Goal: Check status: Check status

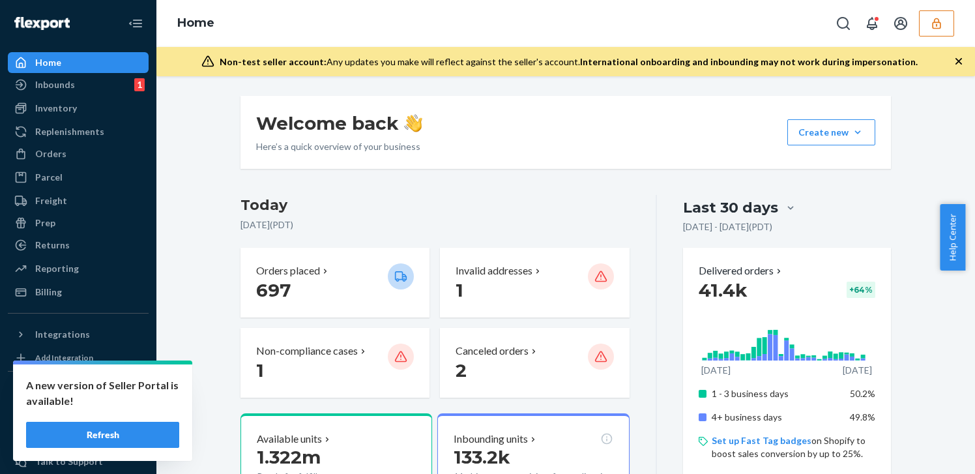
click at [91, 65] on div "Home" at bounding box center [78, 62] width 138 height 18
click at [931, 27] on icon "button" at bounding box center [936, 23] width 13 height 13
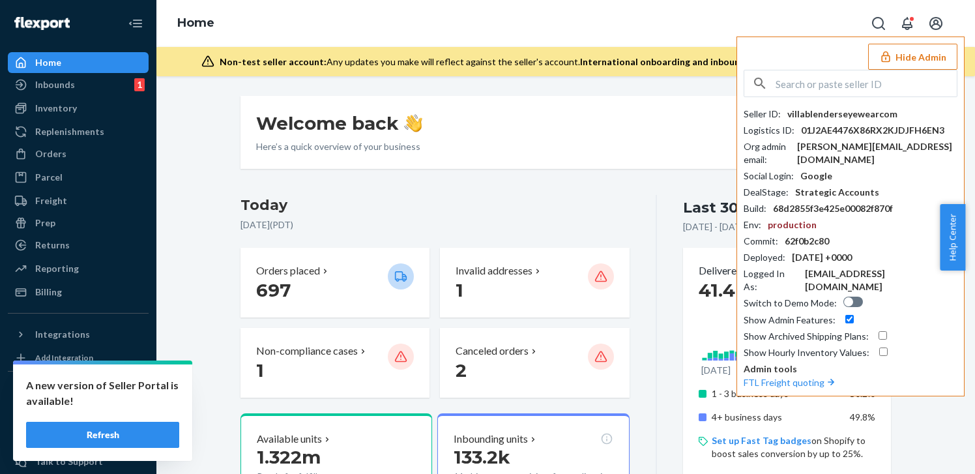
click at [559, 156] on div "Welcome back Here’s a quick overview of your business Create new Create new inb…" at bounding box center [566, 132] width 651 height 73
click at [78, 161] on div "Orders" at bounding box center [78, 154] width 138 height 18
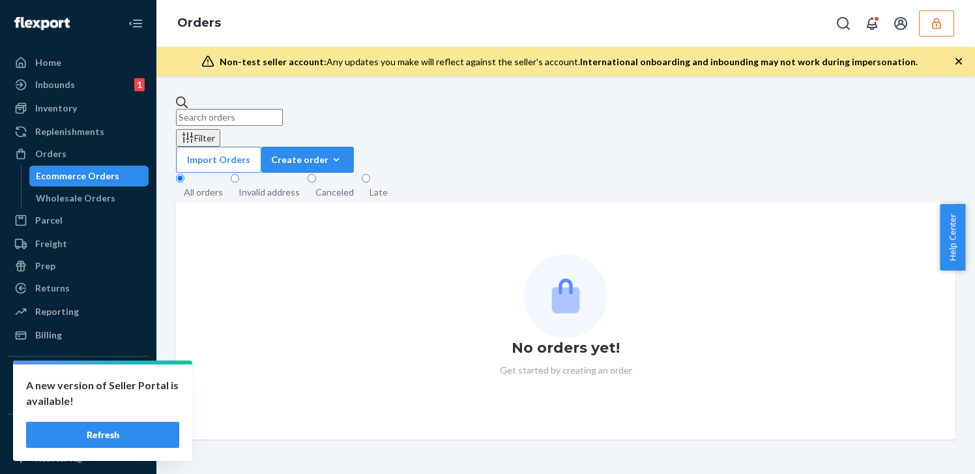
click at [129, 434] on button "Refresh" at bounding box center [102, 435] width 153 height 26
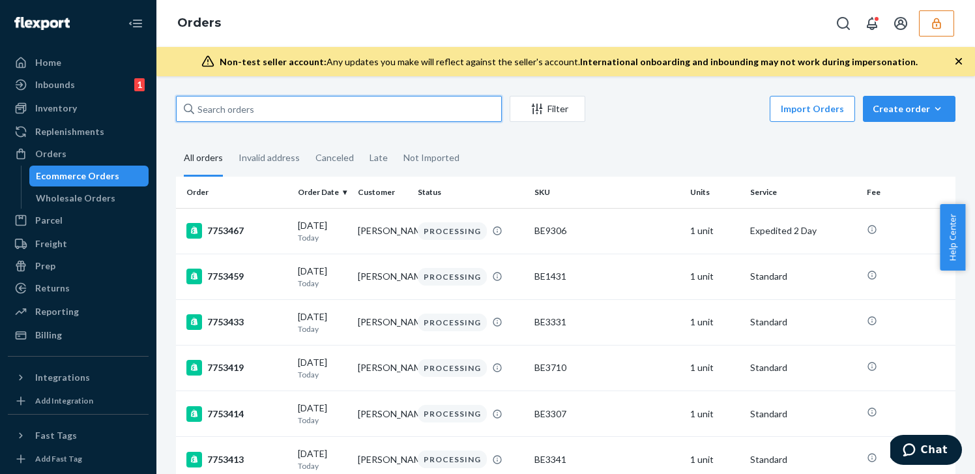
click at [377, 97] on input "text" at bounding box center [339, 109] width 326 height 26
paste input "D62YZYU7DAA"
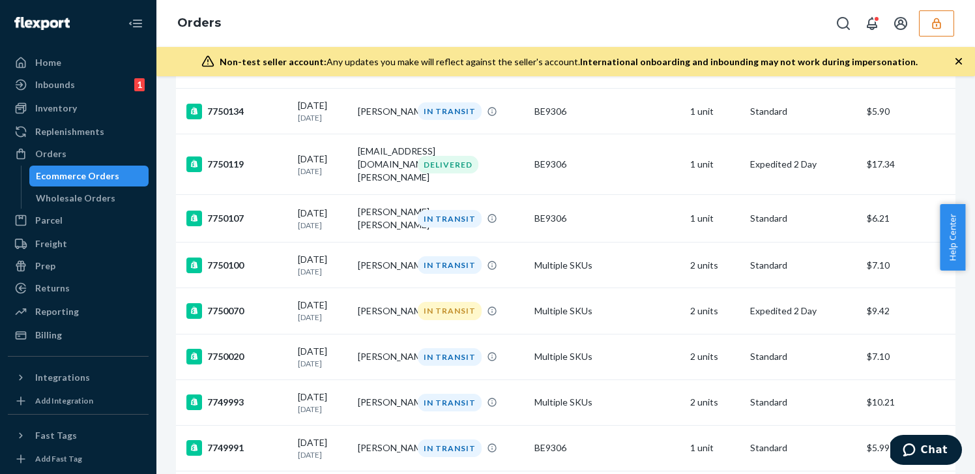
scroll to position [4573, 0]
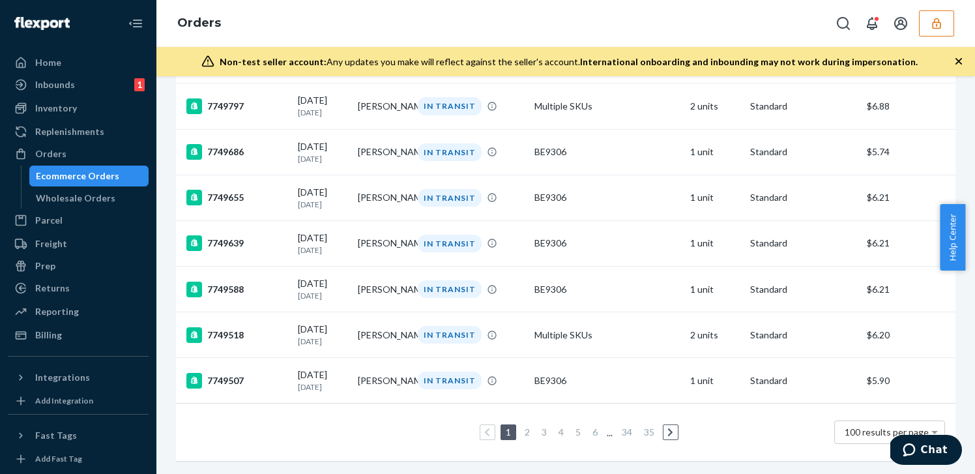
type input "D62YZYU7DAA"
click at [522, 426] on link "2" at bounding box center [527, 431] width 10 height 11
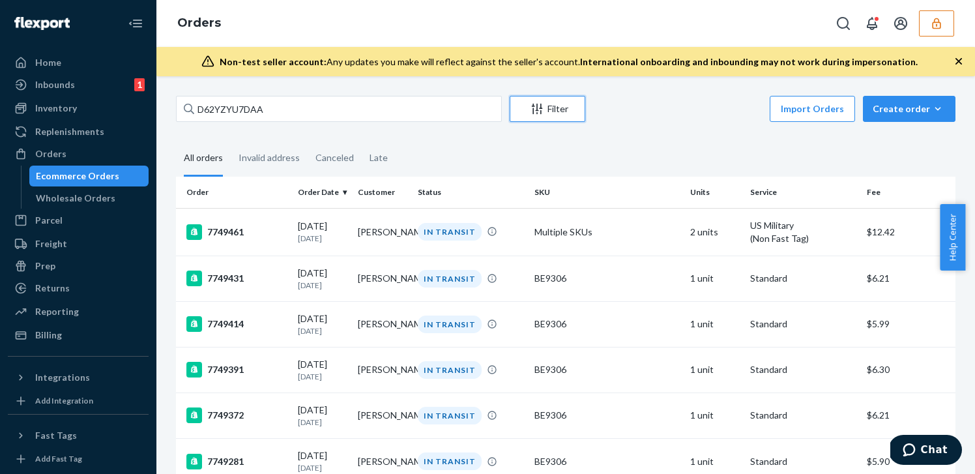
click at [545, 104] on div "Filter" at bounding box center [547, 108] width 74 height 13
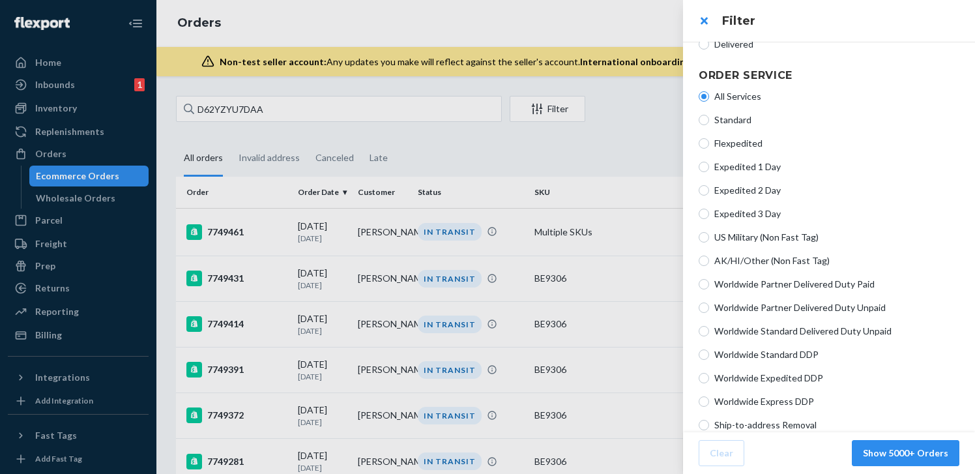
scroll to position [265, 0]
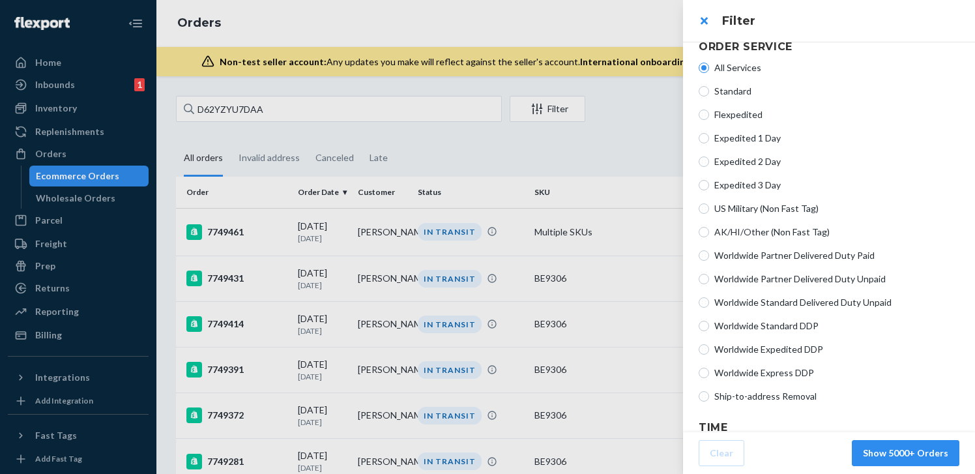
click at [766, 402] on div "All Services Standard Flexpedited Expedited 1 Day Expedited 2 Day Expedited 3 D…" at bounding box center [829, 232] width 261 height 352
click at [773, 398] on span "Ship-to-address Removal" at bounding box center [837, 396] width 245 height 13
click at [709, 398] on input "Ship-to-address Removal" at bounding box center [704, 396] width 10 height 10
radio input "true"
radio input "false"
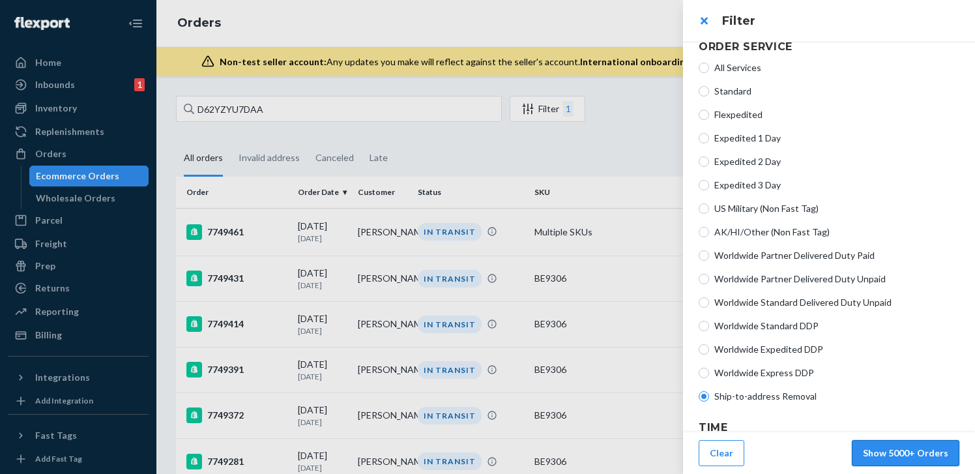
click at [902, 452] on button "Show 5000+ Orders" at bounding box center [906, 453] width 108 height 26
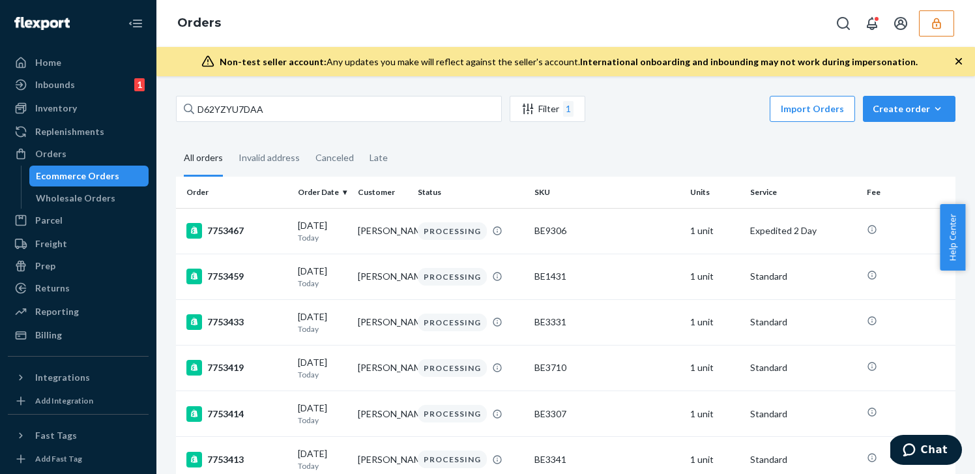
click at [376, 93] on div "D62YZYU7DAA Filter 1 Import Orders Create order Ecommerce order Removal order A…" at bounding box center [565, 275] width 819 height 398
click at [374, 108] on input "D62YZYU7DAA" at bounding box center [339, 109] width 326 height 26
click at [193, 108] on icon at bounding box center [189, 109] width 10 height 10
click at [193, 108] on input "D62YZYU7DAA" at bounding box center [339, 109] width 326 height 26
click at [186, 108] on icon at bounding box center [189, 109] width 10 height 10
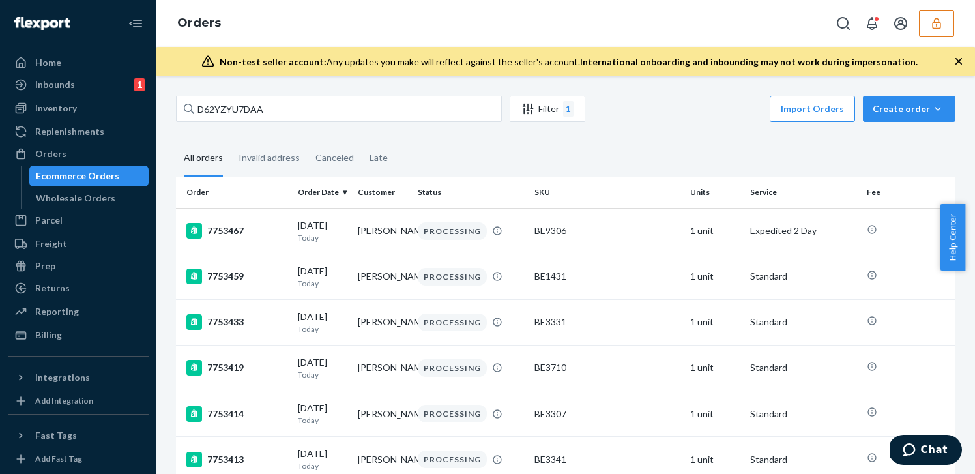
click at [186, 108] on input "D62YZYU7DAA" at bounding box center [339, 109] width 326 height 26
click at [186, 108] on icon at bounding box center [189, 109] width 10 height 10
click at [186, 108] on input "D62YZYU7DAA" at bounding box center [339, 109] width 326 height 26
click at [251, 108] on input "D62YZYU7DAA" at bounding box center [339, 109] width 326 height 26
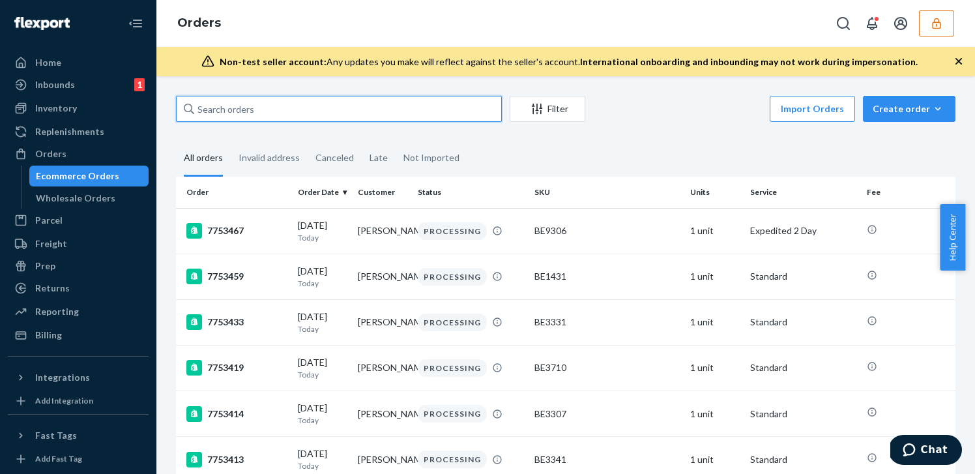
click at [441, 115] on input "text" at bounding box center [339, 109] width 326 height 26
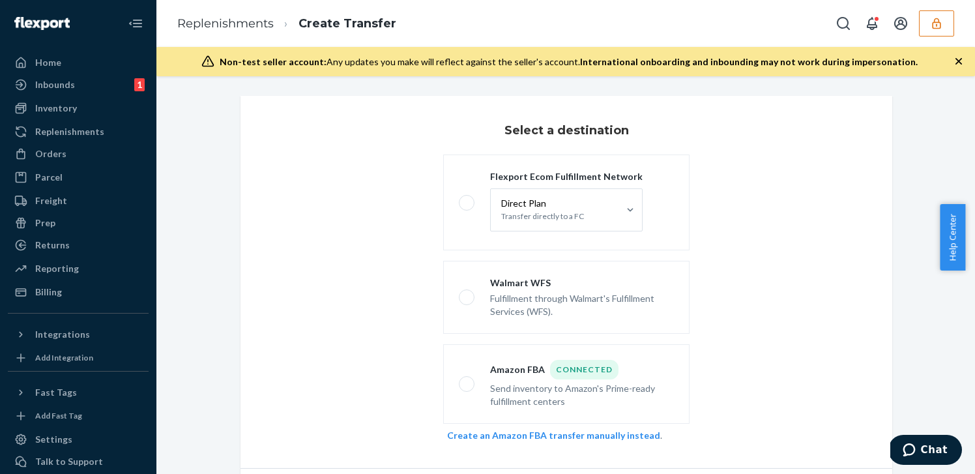
click at [927, 25] on button "button" at bounding box center [936, 23] width 35 height 26
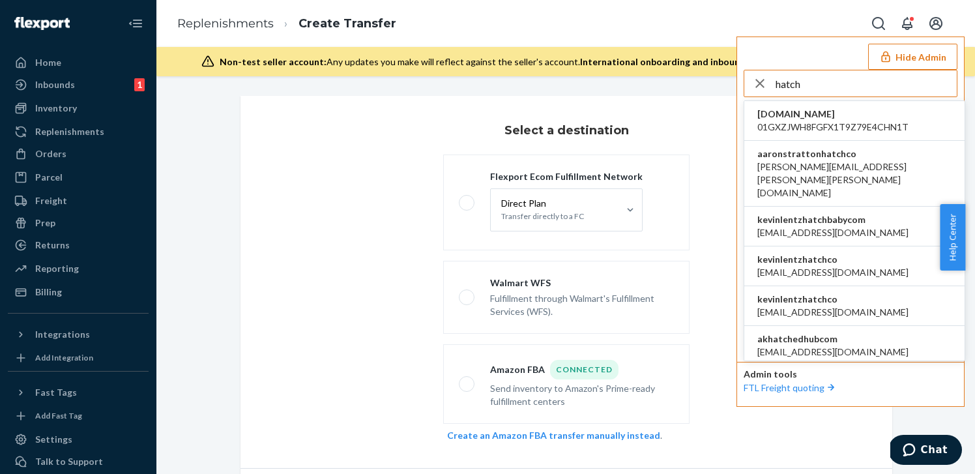
type input "hatch"
click at [841, 246] on li "kevinlentzhatchco abhi@hatch.co" at bounding box center [854, 266] width 220 height 40
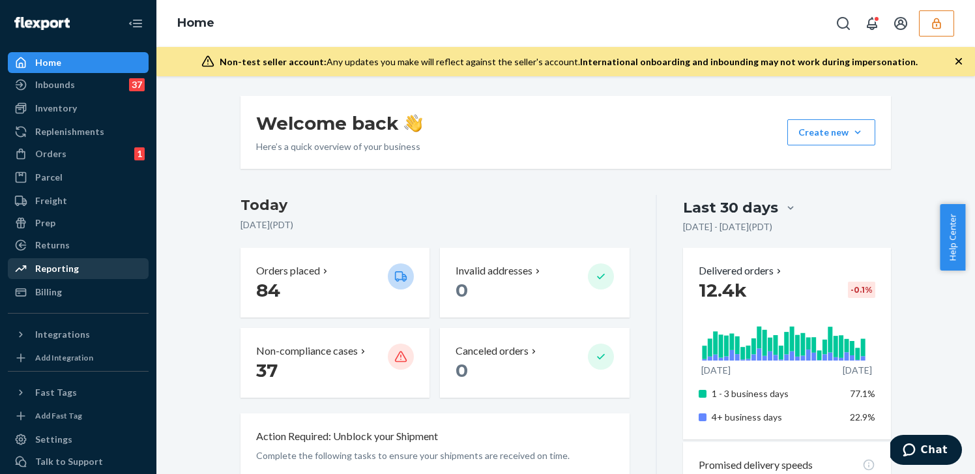
click at [74, 274] on div "Reporting" at bounding box center [57, 268] width 44 height 13
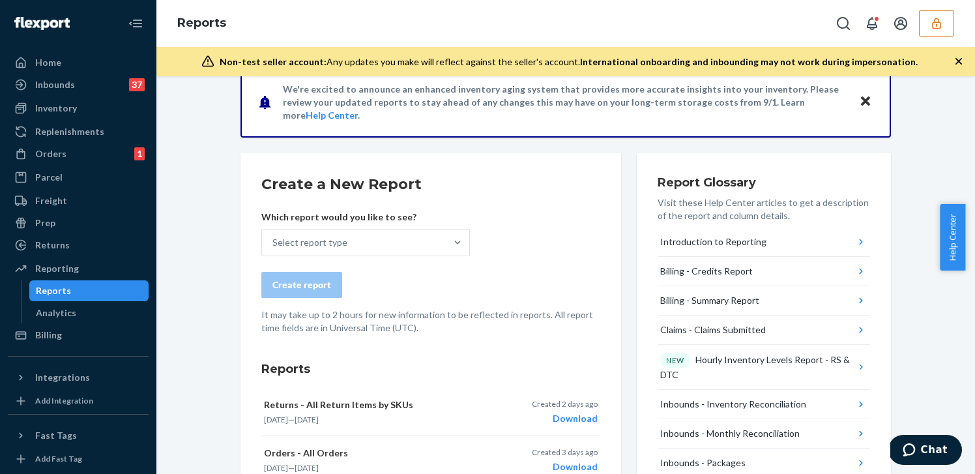
scroll to position [34, 0]
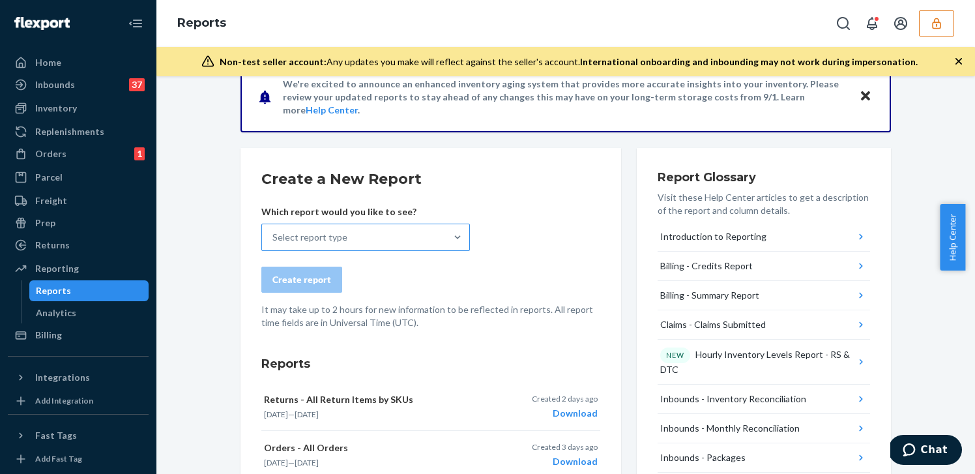
click at [464, 243] on div "Select report type" at bounding box center [365, 237] width 209 height 27
click at [274, 243] on input "Select report type" at bounding box center [273, 237] width 1 height 13
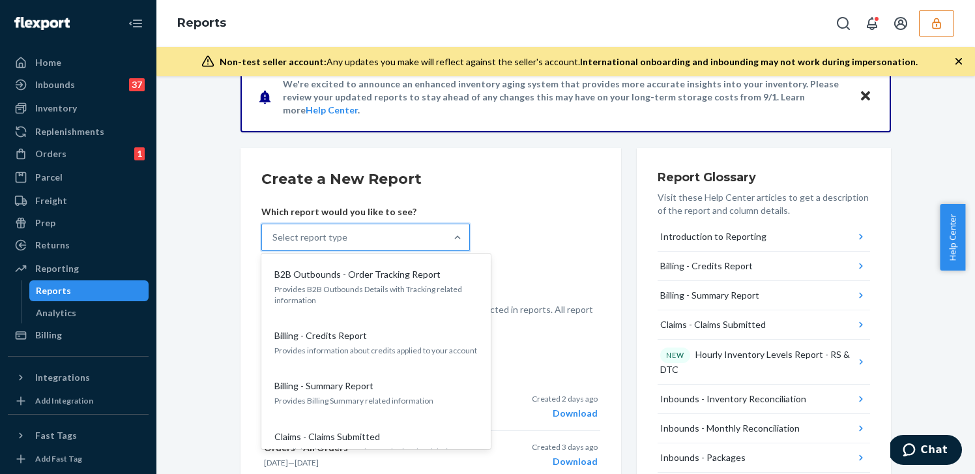
click at [563, 226] on form "Create a New Report Which report would you like to see? option B2B Outbounds - …" at bounding box center [430, 249] width 339 height 160
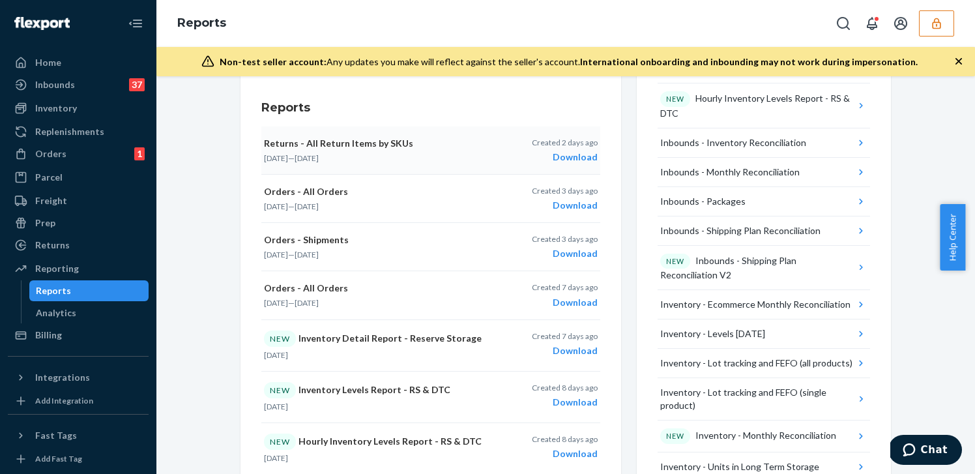
scroll to position [157, 0]
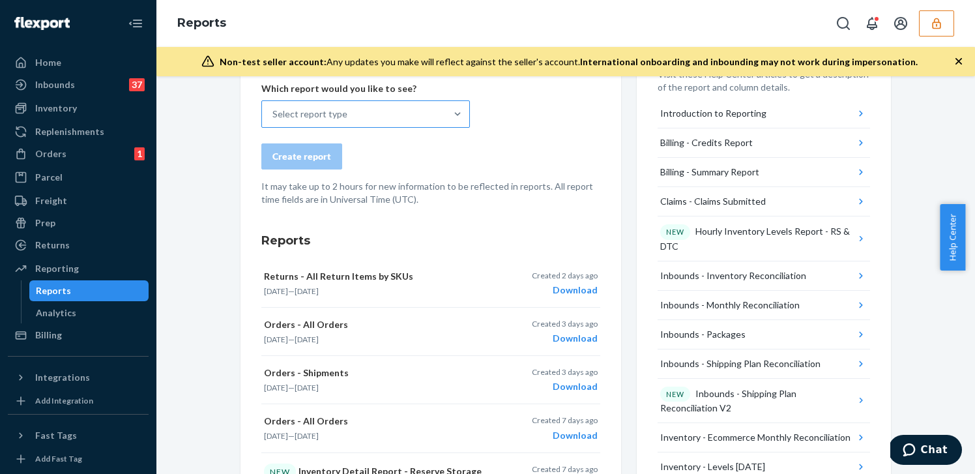
click at [381, 102] on div "Select report type" at bounding box center [354, 114] width 184 height 26
click at [274, 108] on input "Select report type" at bounding box center [273, 114] width 1 height 13
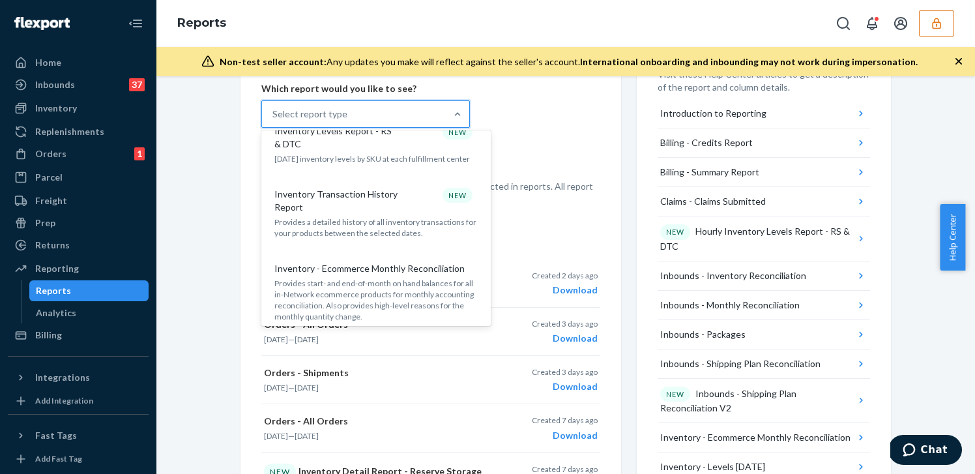
scroll to position [934, 0]
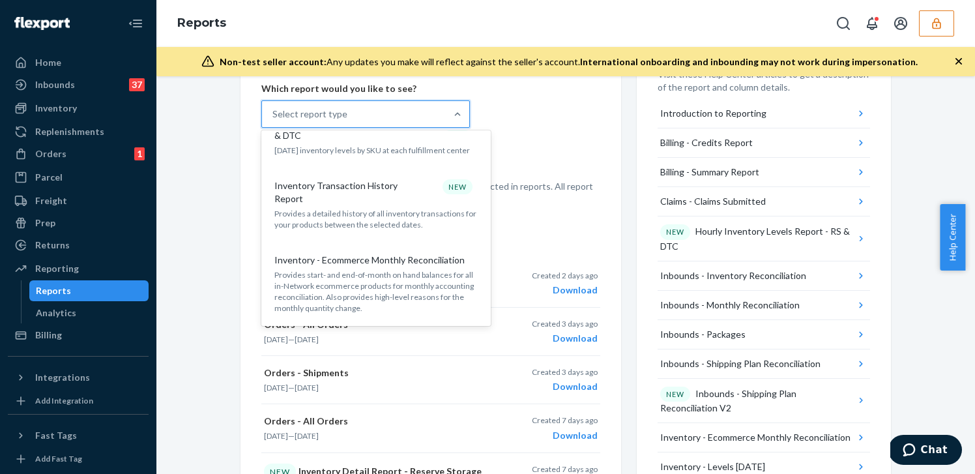
click at [927, 24] on button "button" at bounding box center [936, 23] width 35 height 26
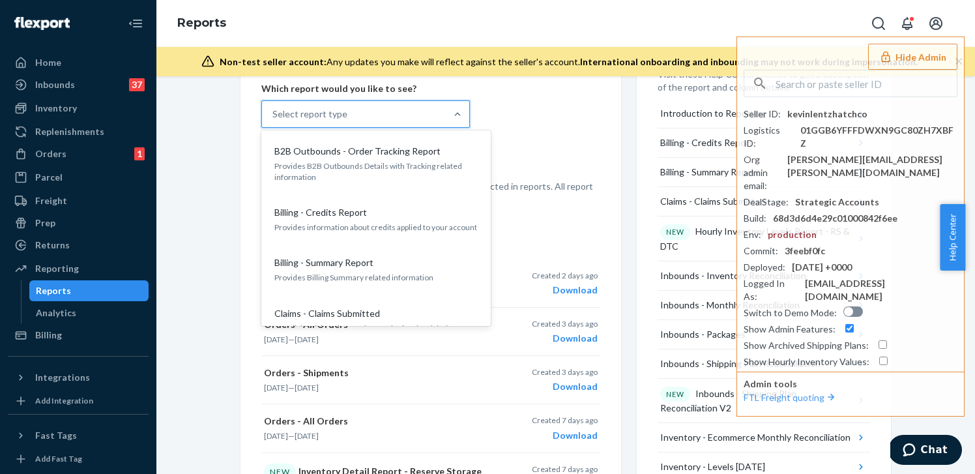
click at [377, 117] on div "Select report type" at bounding box center [354, 114] width 184 height 26
click at [274, 117] on input "option B2B Outbounds - Order Tracking Report focused, 1 of 35. 35 results avail…" at bounding box center [273, 114] width 1 height 13
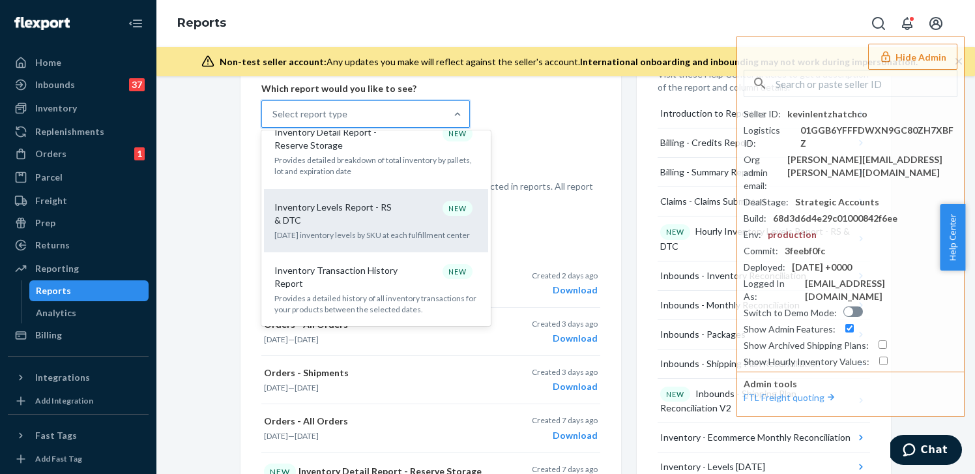
scroll to position [853, 0]
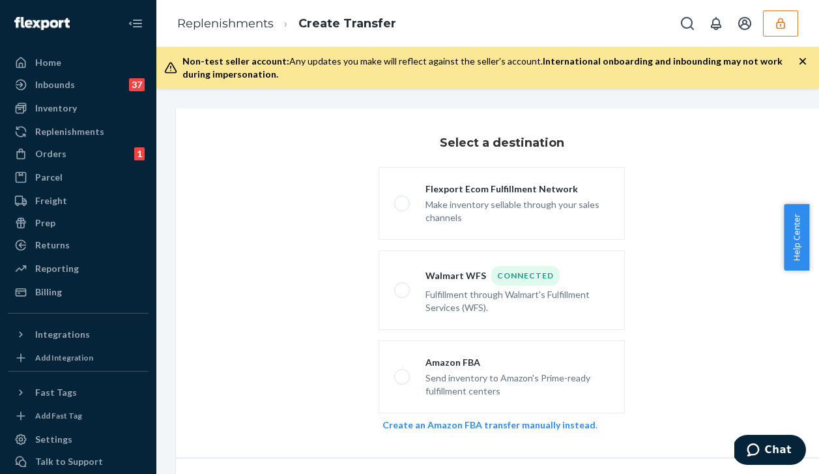
click at [782, 25] on icon "button" at bounding box center [780, 23] width 13 height 13
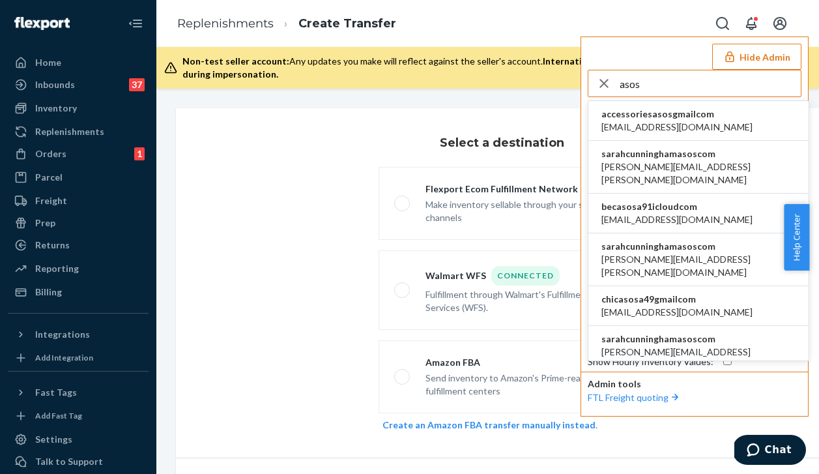
type input "asos"
click at [344, 214] on div "Flexport Ecom Fulfillment Network Make inventory sellable through your sales ch…" at bounding box center [502, 302] width 434 height 270
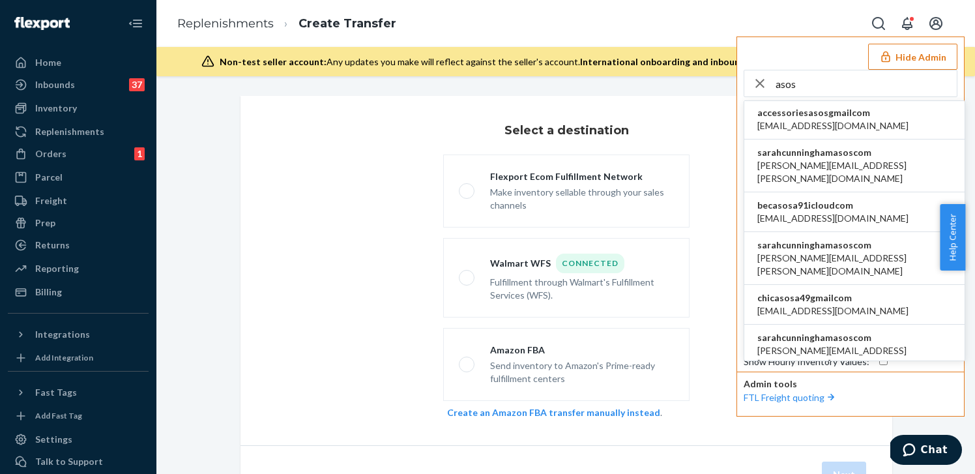
scroll to position [3, 0]
click at [809, 233] on li "sarahcunninghamasoscom [PERSON_NAME][EMAIL_ADDRESS][PERSON_NAME][DOMAIN_NAME]" at bounding box center [854, 257] width 220 height 53
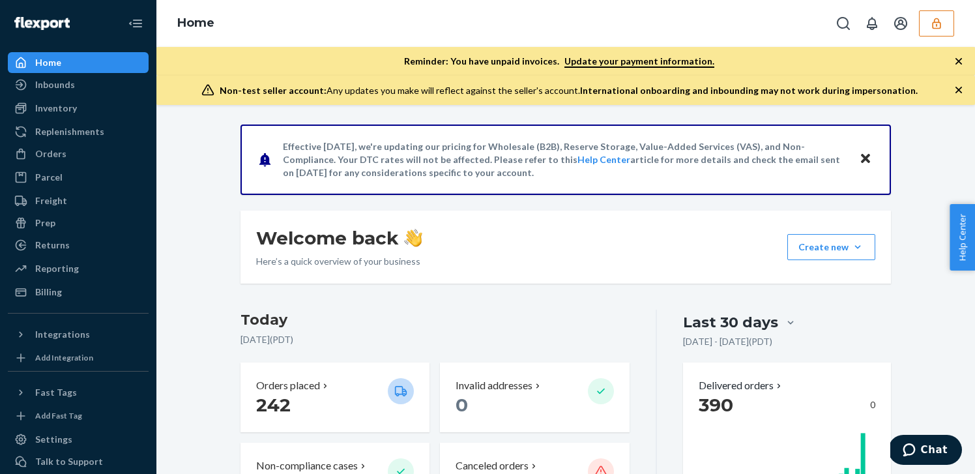
click at [928, 18] on button "button" at bounding box center [936, 23] width 35 height 26
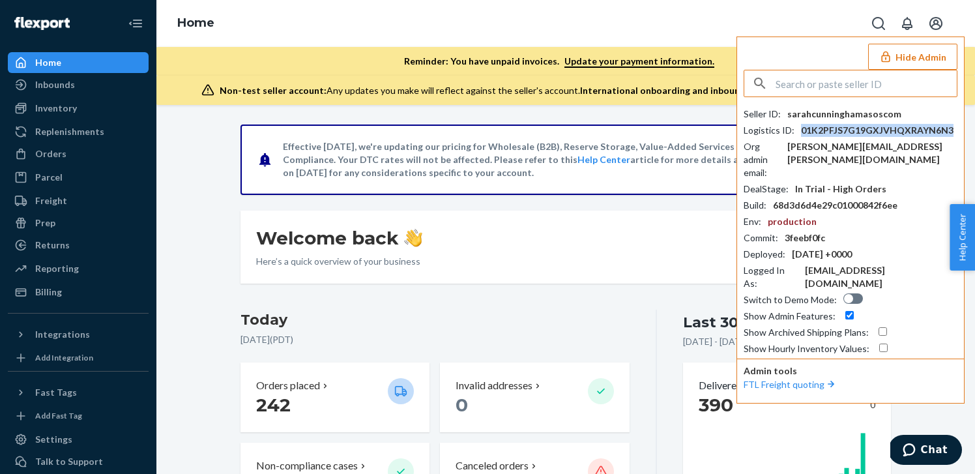
click at [825, 127] on div "01K2PFJS7G19GXJVHQXRAYN6N3" at bounding box center [877, 130] width 153 height 13
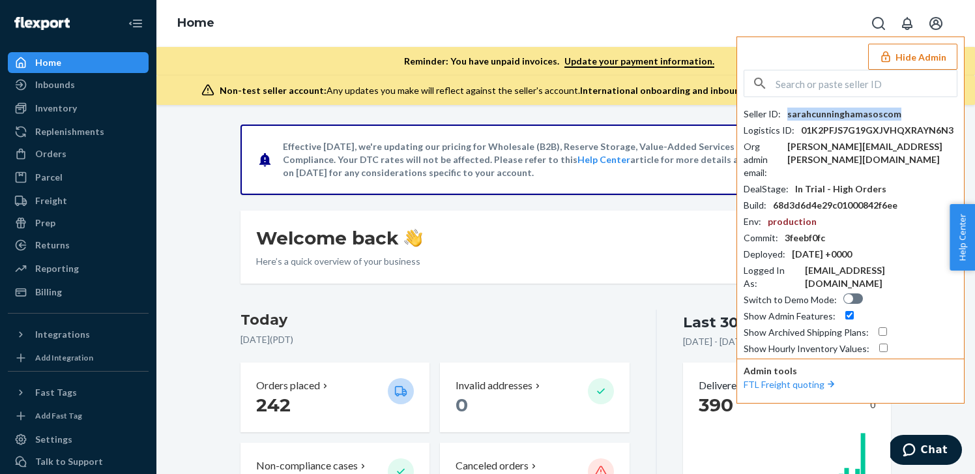
click at [831, 119] on div "sarahcunninghamasoscom" at bounding box center [845, 114] width 114 height 13
click at [809, 91] on input "text" at bounding box center [866, 83] width 181 height 26
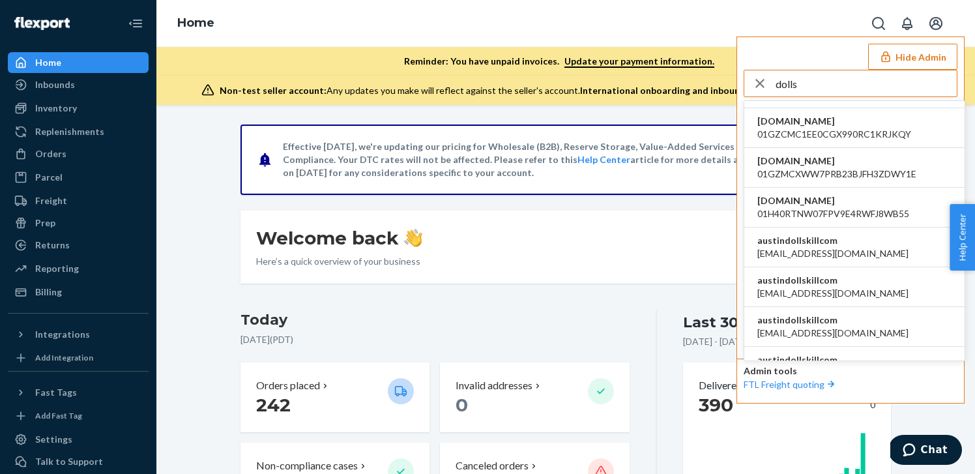
scroll to position [95, 0]
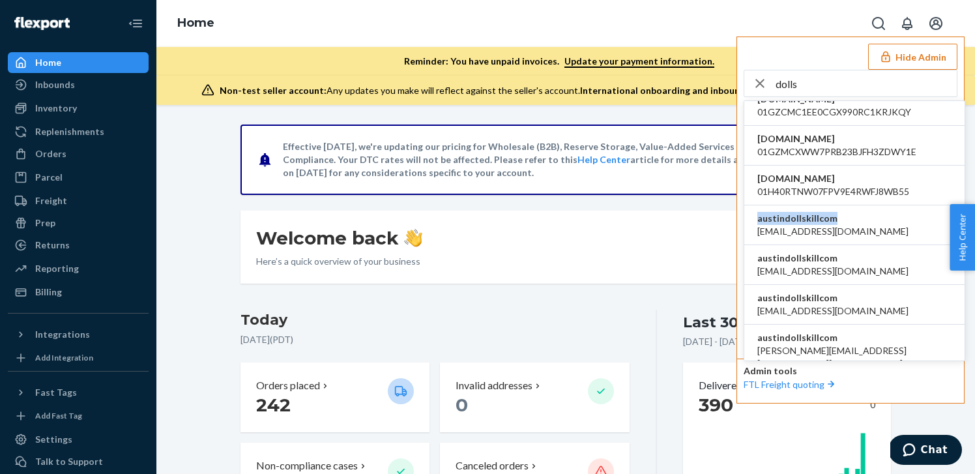
copy span "austindollskillcom"
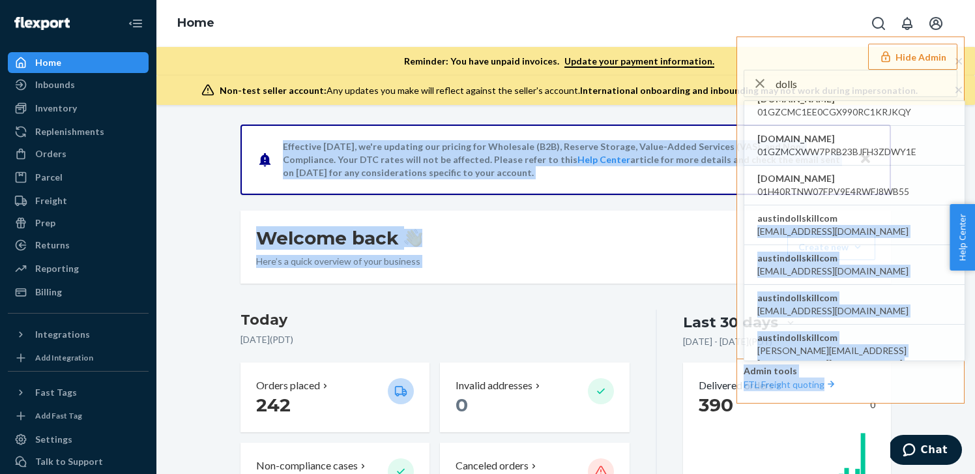
drag, startPoint x: 847, startPoint y: 222, endPoint x: 654, endPoint y: 199, distance: 195.0
click at [654, 199] on div "Home Hide Admin dolls luxxxdolls.myshopify.com 01GSYAKG01E5MZN99VMQCQTS9A plush…" at bounding box center [565, 237] width 819 height 474
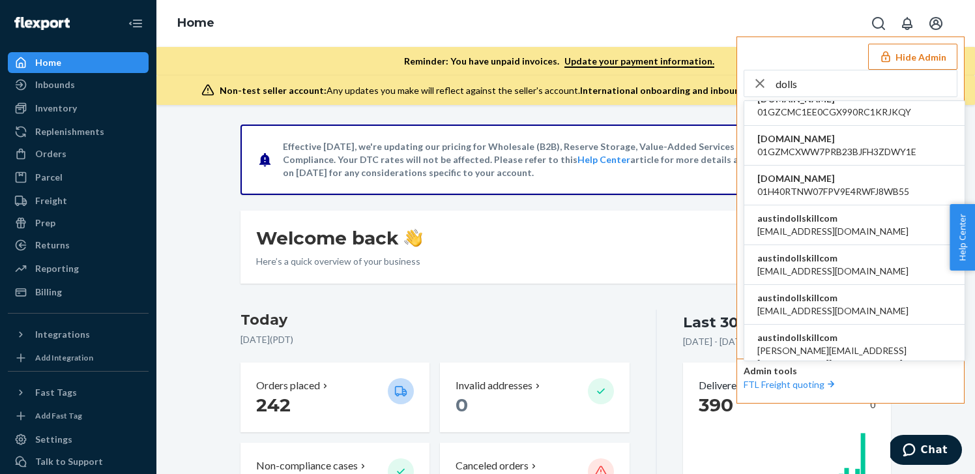
click at [808, 83] on input "dolls" at bounding box center [866, 83] width 181 height 26
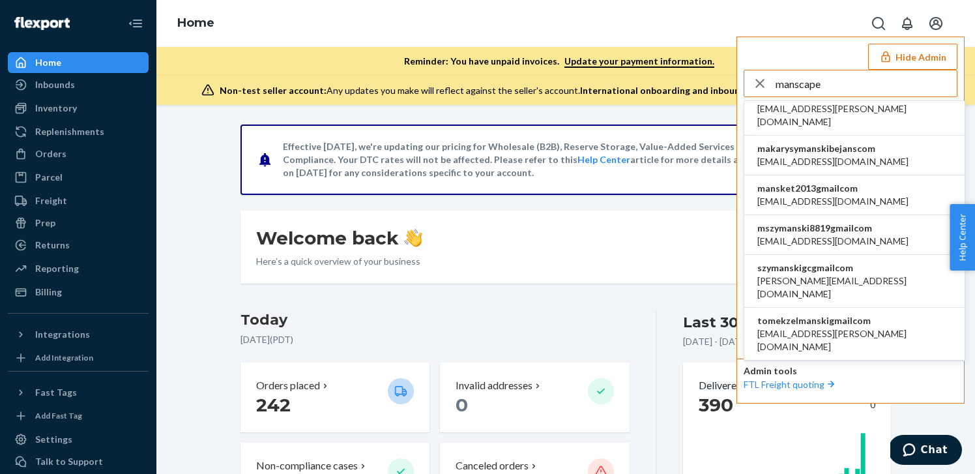
scroll to position [19, 0]
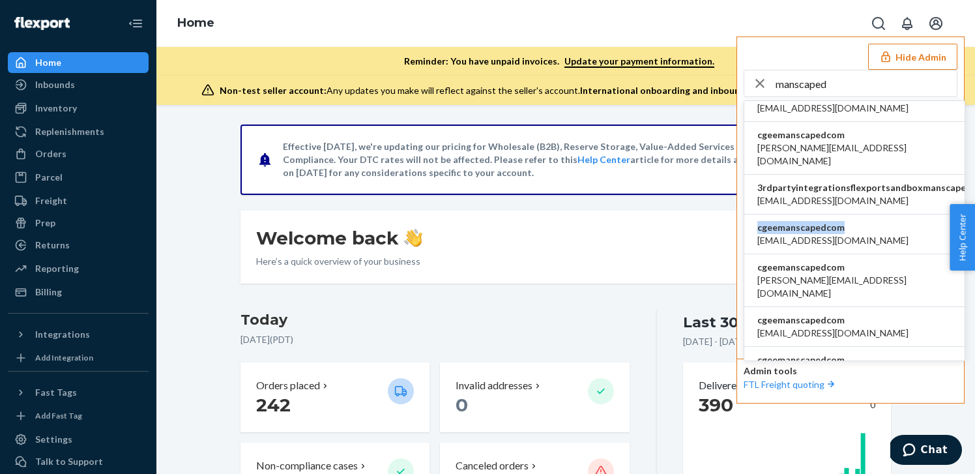
copy span "cgeemanscapedcom"
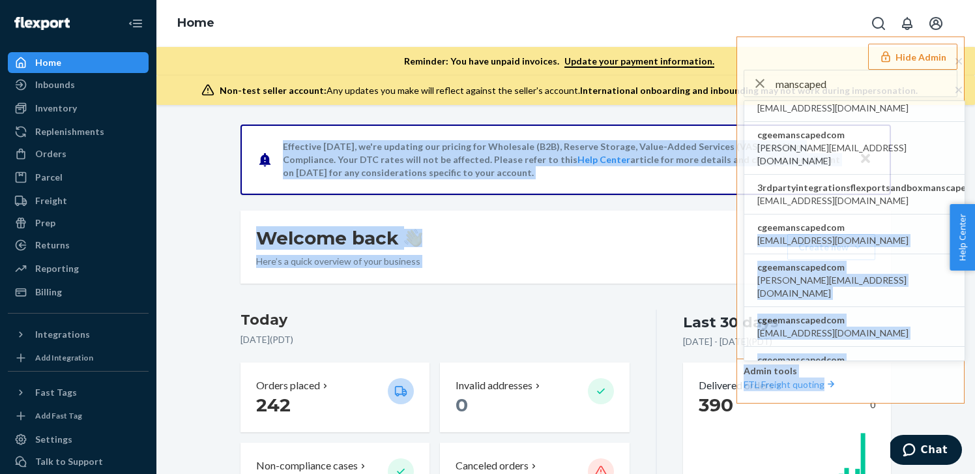
drag, startPoint x: 847, startPoint y: 215, endPoint x: 632, endPoint y: 212, distance: 214.5
click at [632, 212] on div "Home Hide Admin manscaped 3rdpartyintegrationsflexportsandboxmanscapedcom 3rdpa…" at bounding box center [565, 237] width 819 height 474
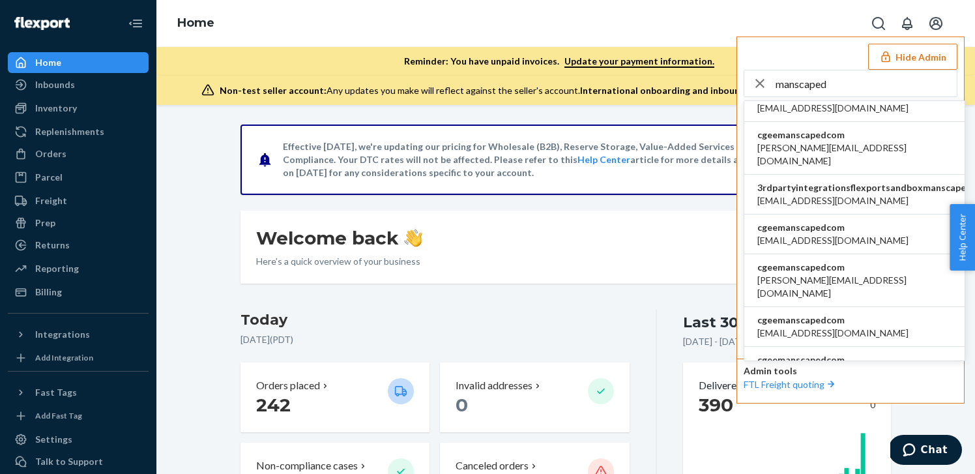
click at [821, 91] on input "manscaped" at bounding box center [866, 83] width 181 height 26
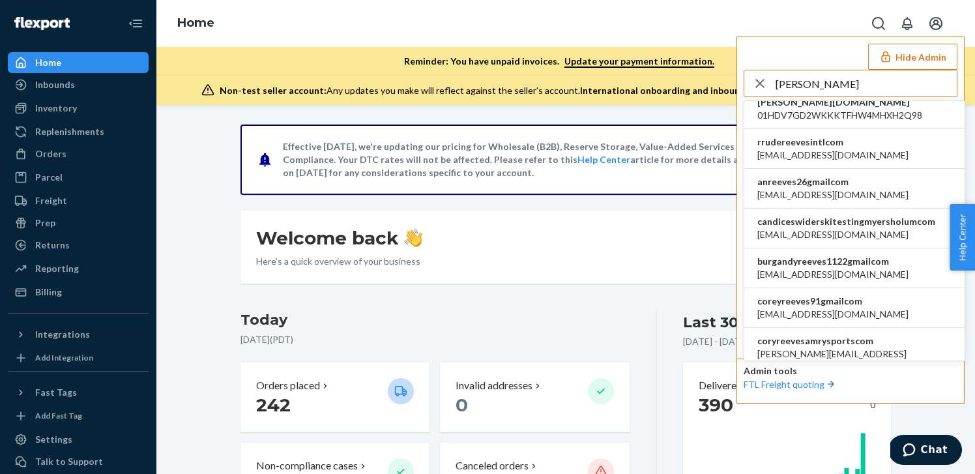
scroll to position [7, 0]
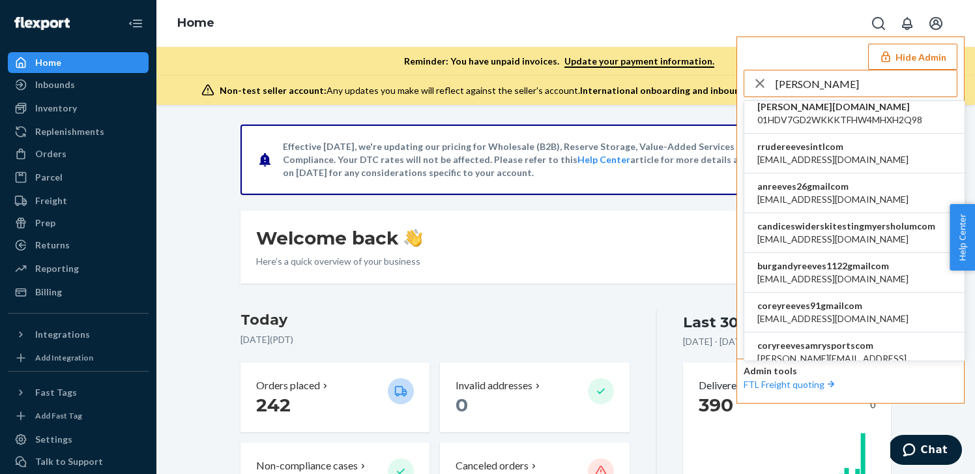
type input "reeves"
click at [851, 146] on span "rrudereevesintlcom" at bounding box center [833, 146] width 151 height 13
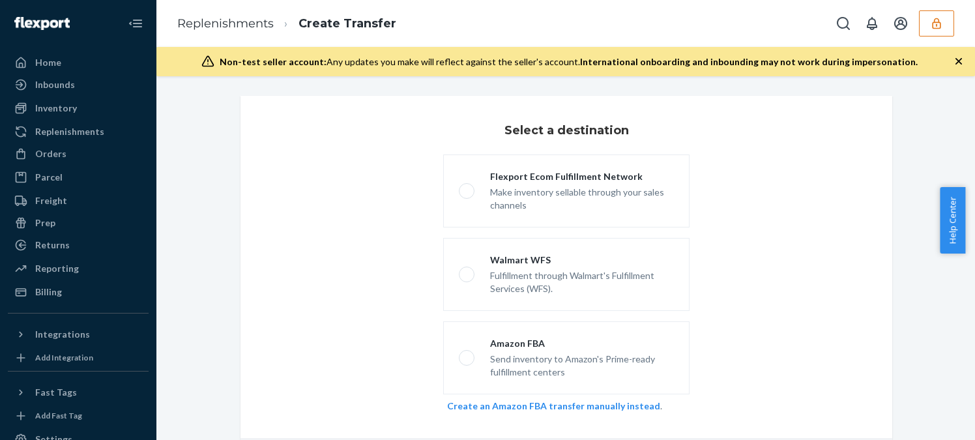
click at [923, 25] on button "button" at bounding box center [936, 23] width 35 height 26
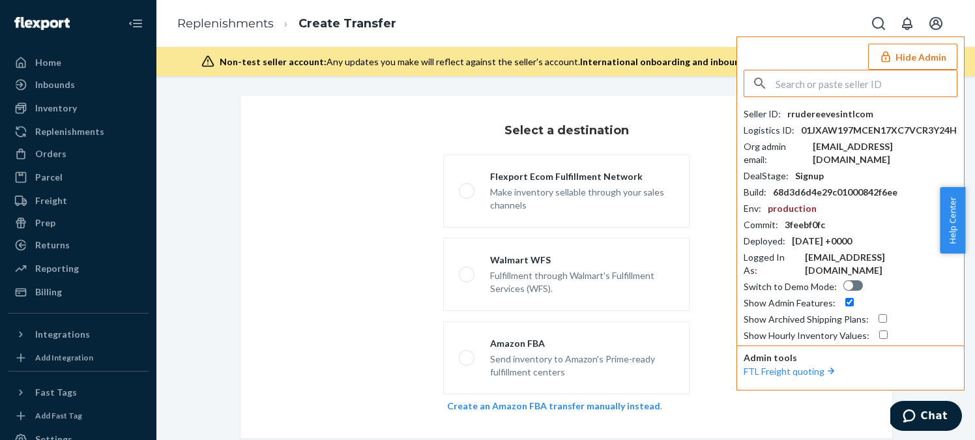
click at [888, 85] on input "text" at bounding box center [866, 83] width 181 height 26
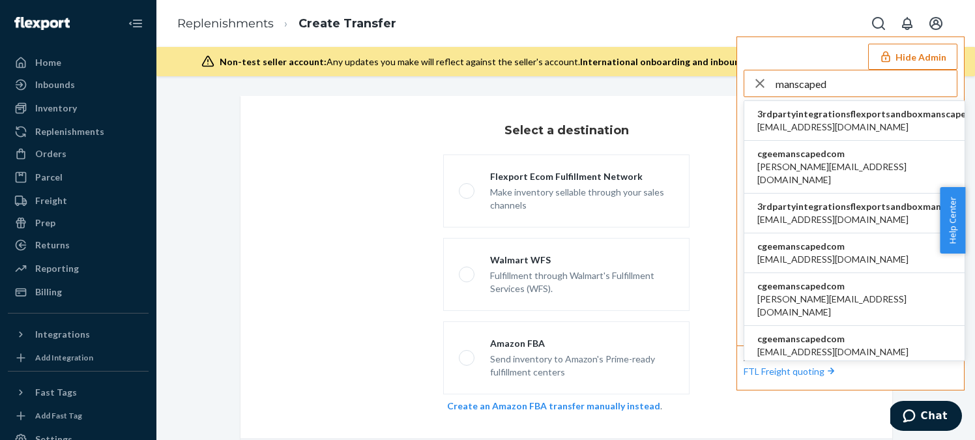
type input "manscaped"
click at [814, 151] on span "cgeemanscapedcom" at bounding box center [855, 153] width 194 height 13
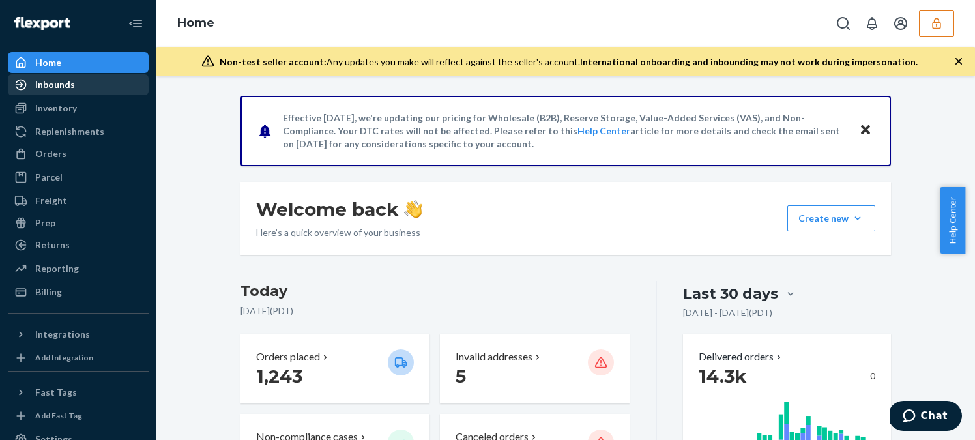
click at [110, 85] on div "Inbounds" at bounding box center [78, 85] width 138 height 18
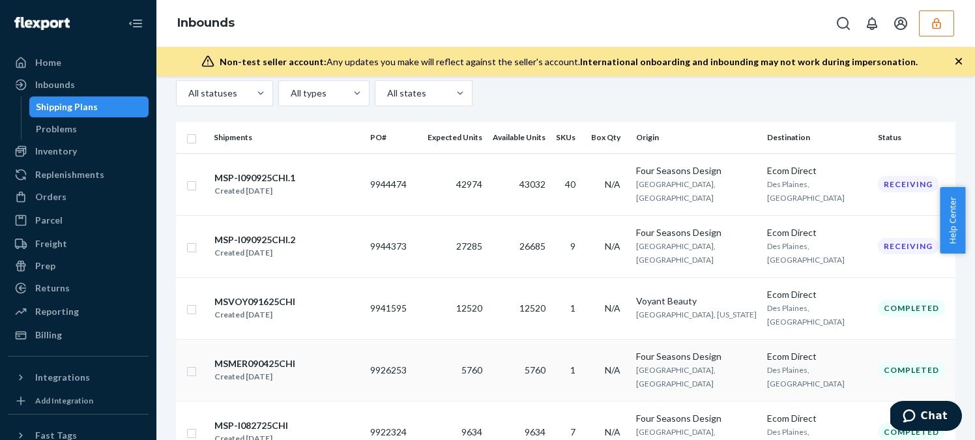
scroll to position [156, 0]
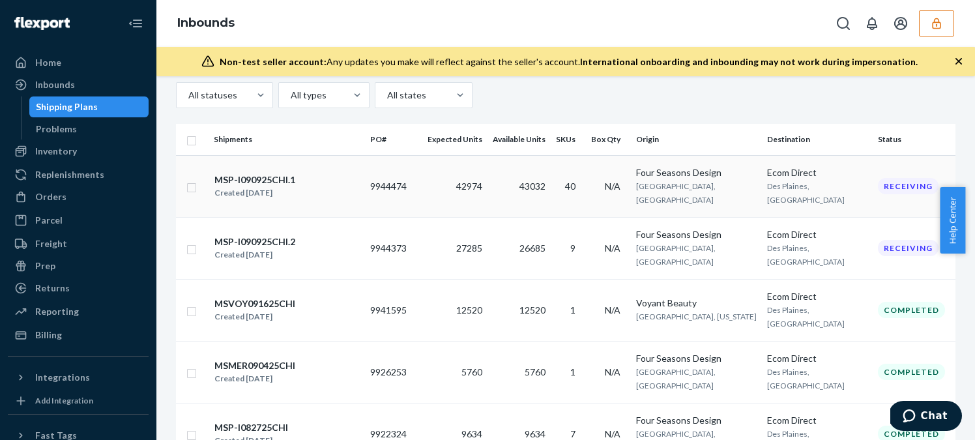
click at [586, 192] on td "40" at bounding box center [568, 186] width 35 height 62
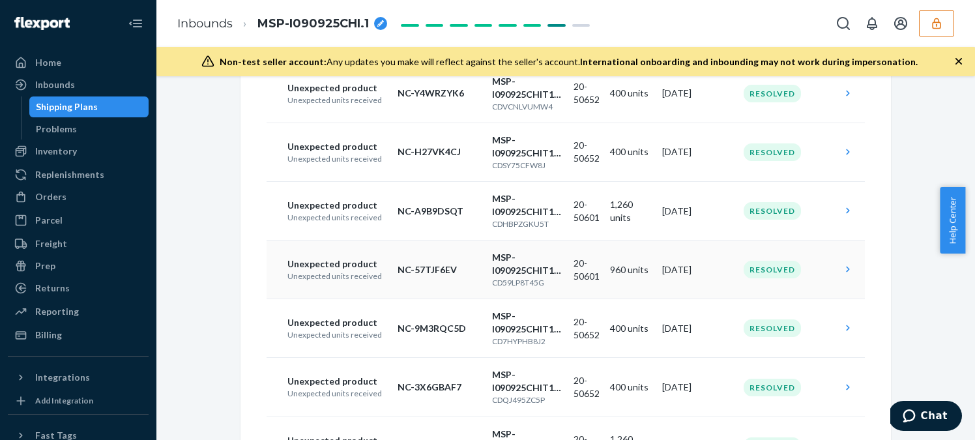
scroll to position [570, 0]
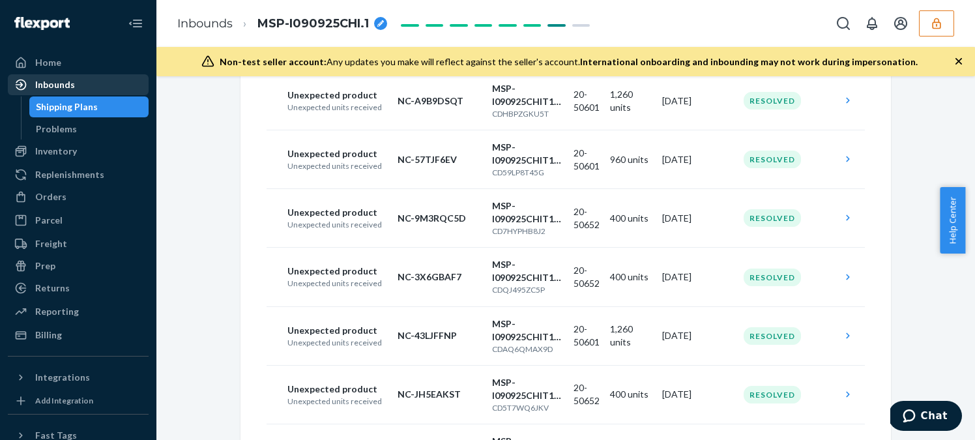
click at [93, 89] on div "Inbounds" at bounding box center [78, 85] width 138 height 18
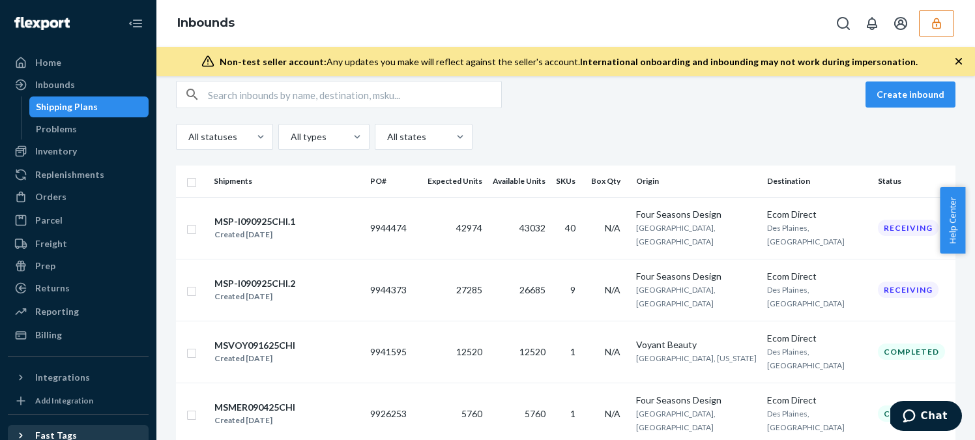
scroll to position [125, 0]
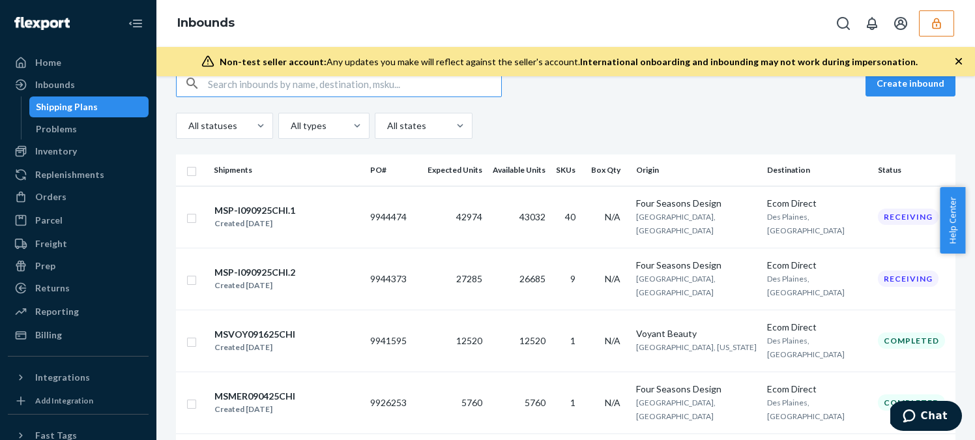
click at [532, 113] on div "All statuses All types All states" at bounding box center [566, 126] width 780 height 26
click at [586, 95] on div "Create inbound" at bounding box center [566, 83] width 780 height 27
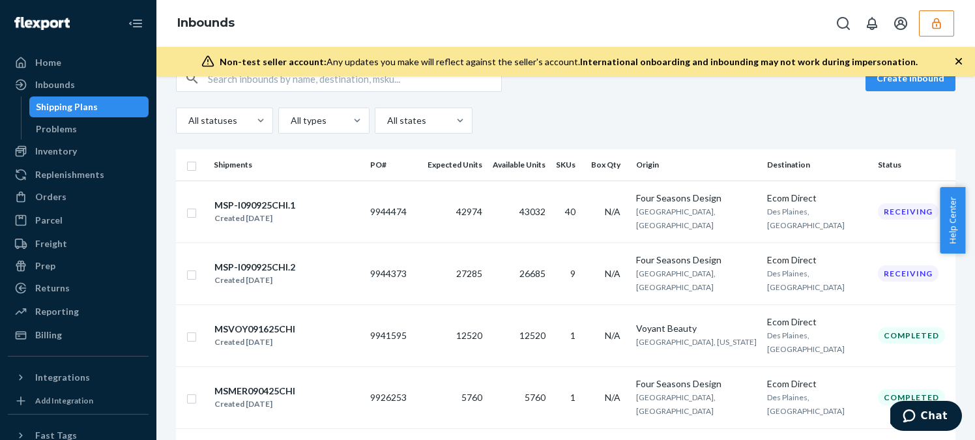
scroll to position [130, 0]
click at [80, 194] on div "Orders" at bounding box center [78, 197] width 138 height 18
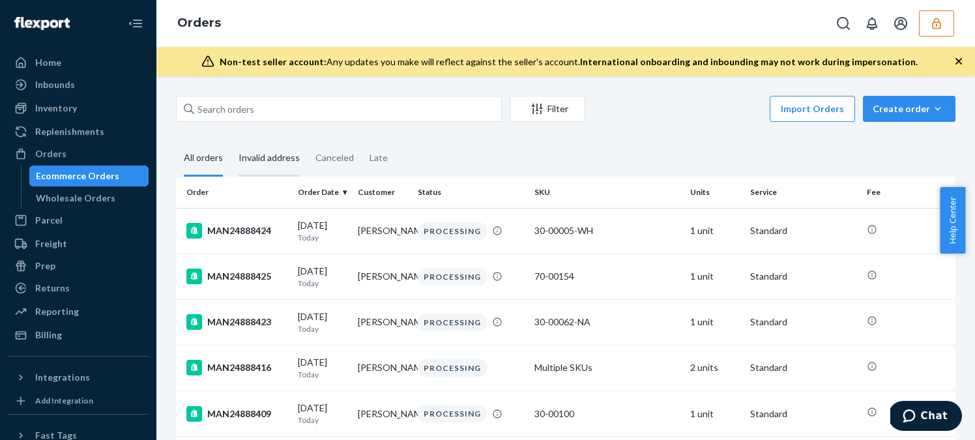
click at [278, 165] on div "Invalid address" at bounding box center [269, 159] width 61 height 36
click at [231, 141] on input "Invalid address" at bounding box center [231, 141] width 0 height 0
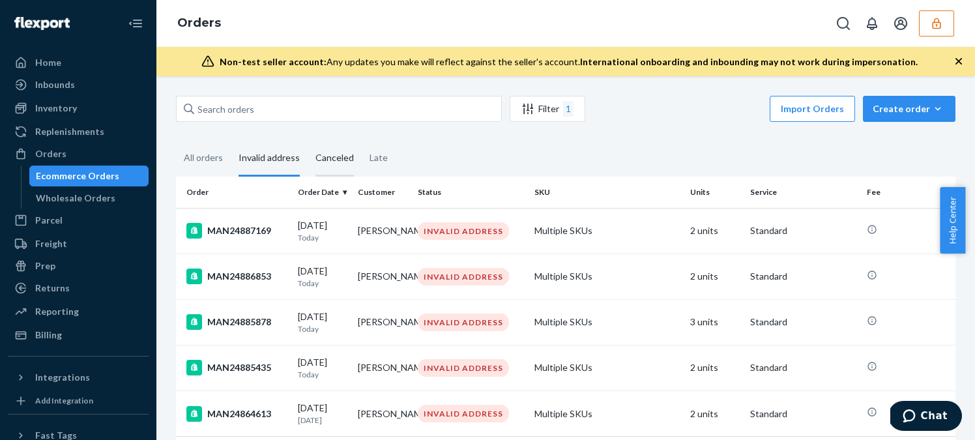
click at [338, 165] on div "Canceled" at bounding box center [335, 159] width 38 height 36
click at [308, 141] on input "Canceled" at bounding box center [308, 141] width 0 height 0
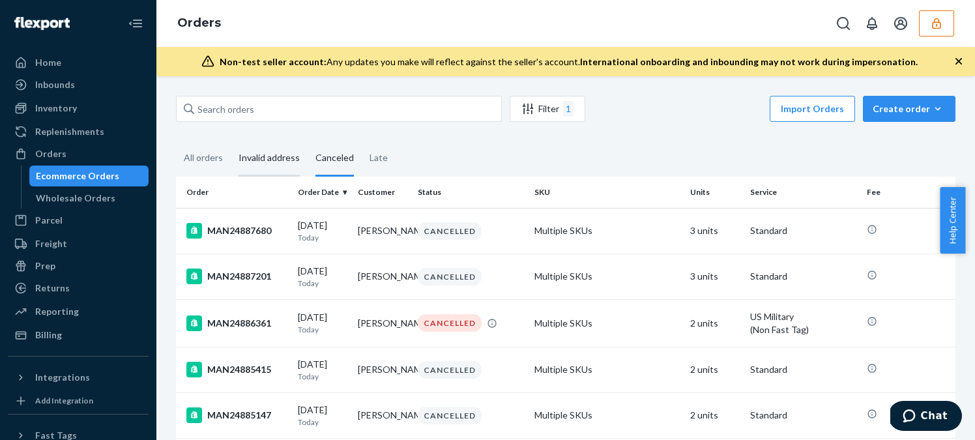
click at [283, 164] on div "Invalid address" at bounding box center [269, 159] width 61 height 36
click at [231, 141] on input "Invalid address" at bounding box center [231, 141] width 0 height 0
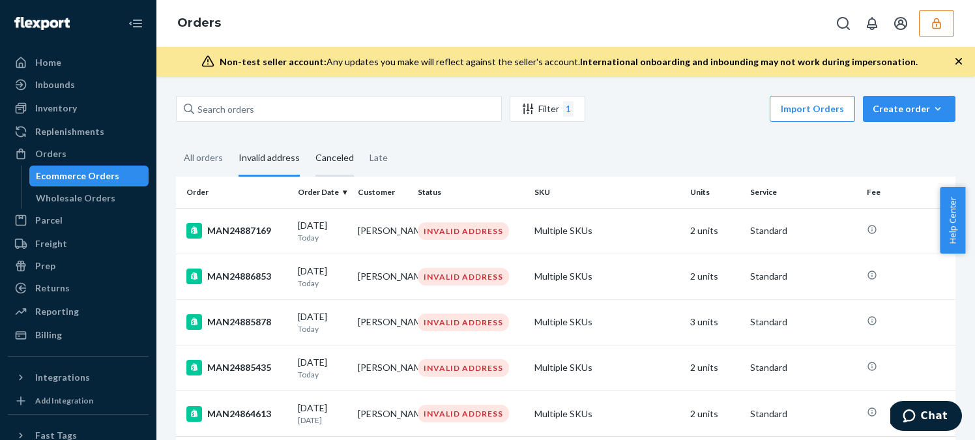
click at [323, 166] on div "Canceled" at bounding box center [335, 159] width 38 height 36
click at [308, 141] on input "Canceled" at bounding box center [308, 141] width 0 height 0
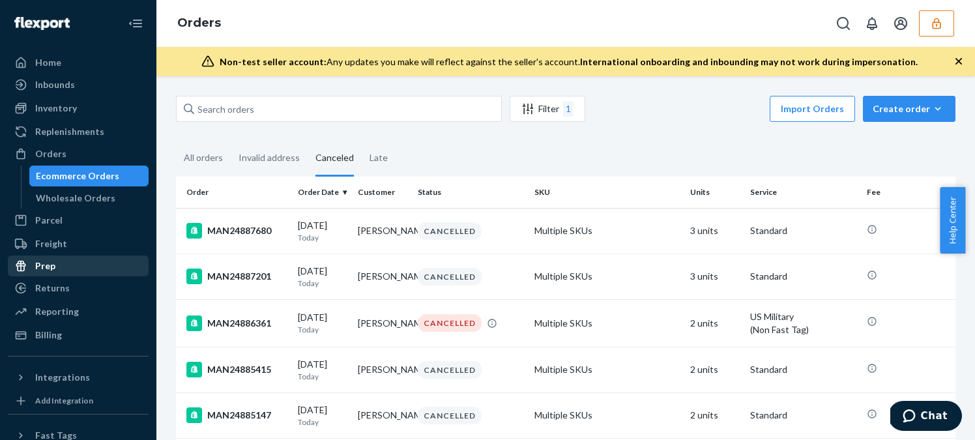
click at [78, 270] on div "Prep" at bounding box center [78, 266] width 138 height 18
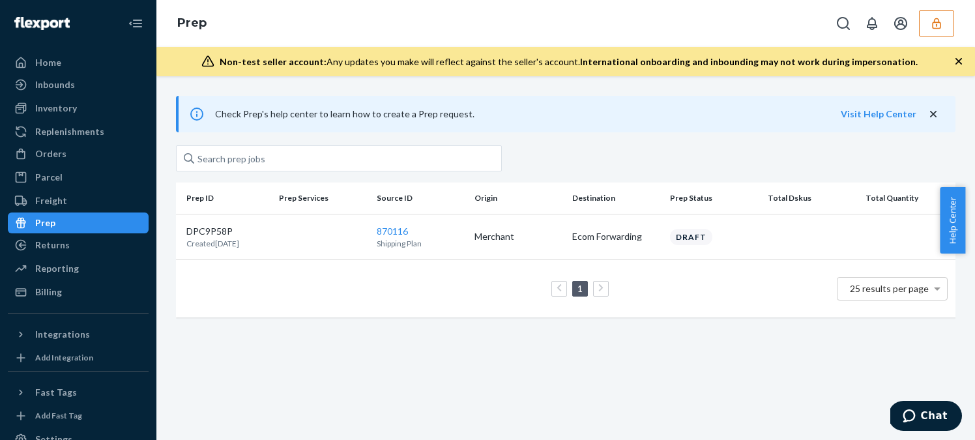
click at [922, 23] on button "button" at bounding box center [936, 23] width 35 height 26
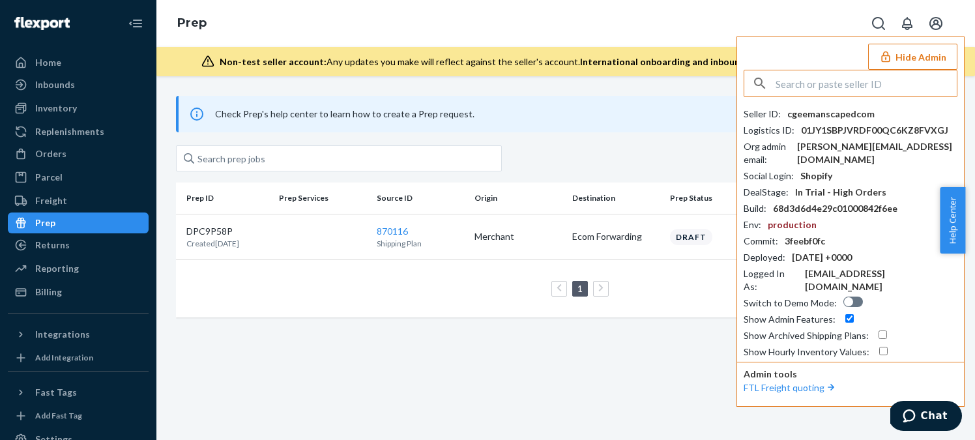
click at [892, 52] on icon "button" at bounding box center [885, 56] width 13 height 13
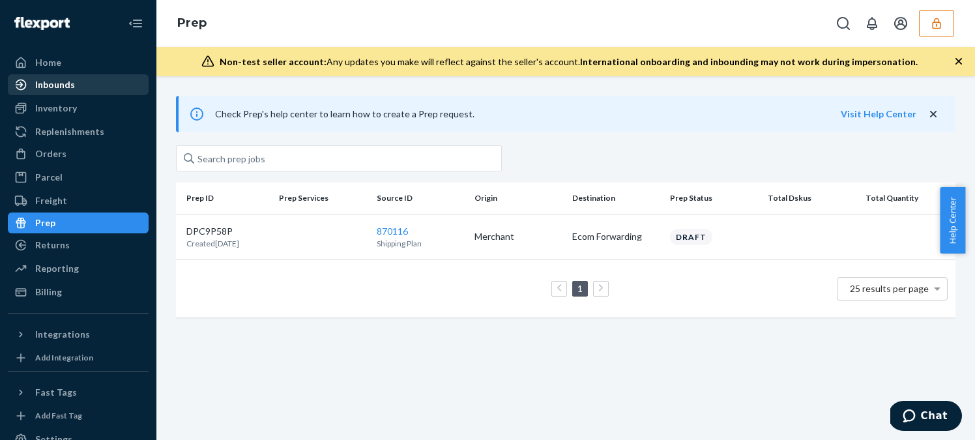
click at [105, 83] on div "Inbounds" at bounding box center [78, 85] width 138 height 18
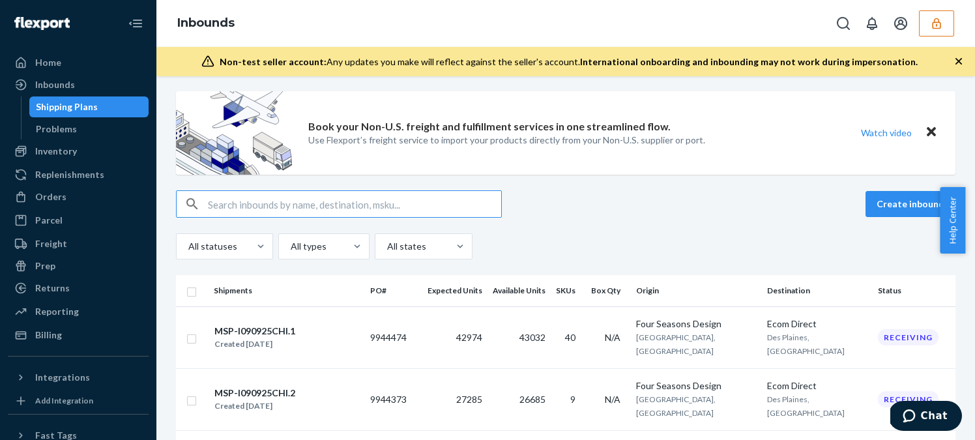
scroll to position [122, 0]
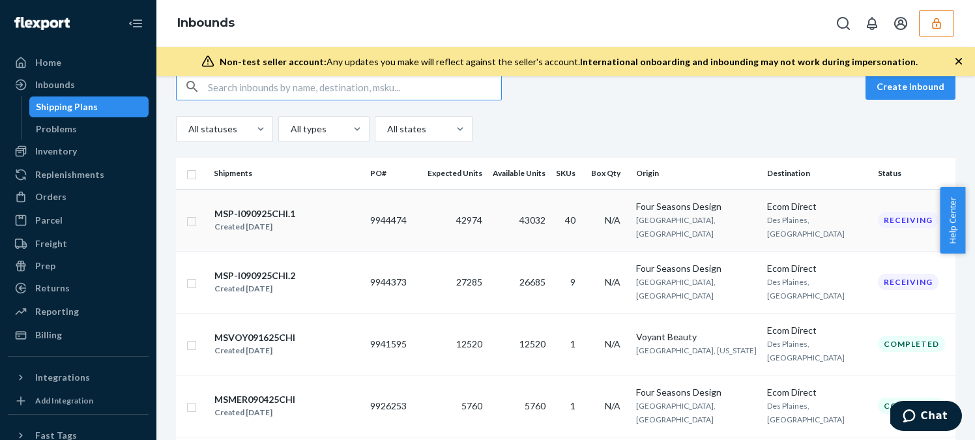
click at [551, 209] on td "43032" at bounding box center [519, 220] width 63 height 62
